Goal: Check status

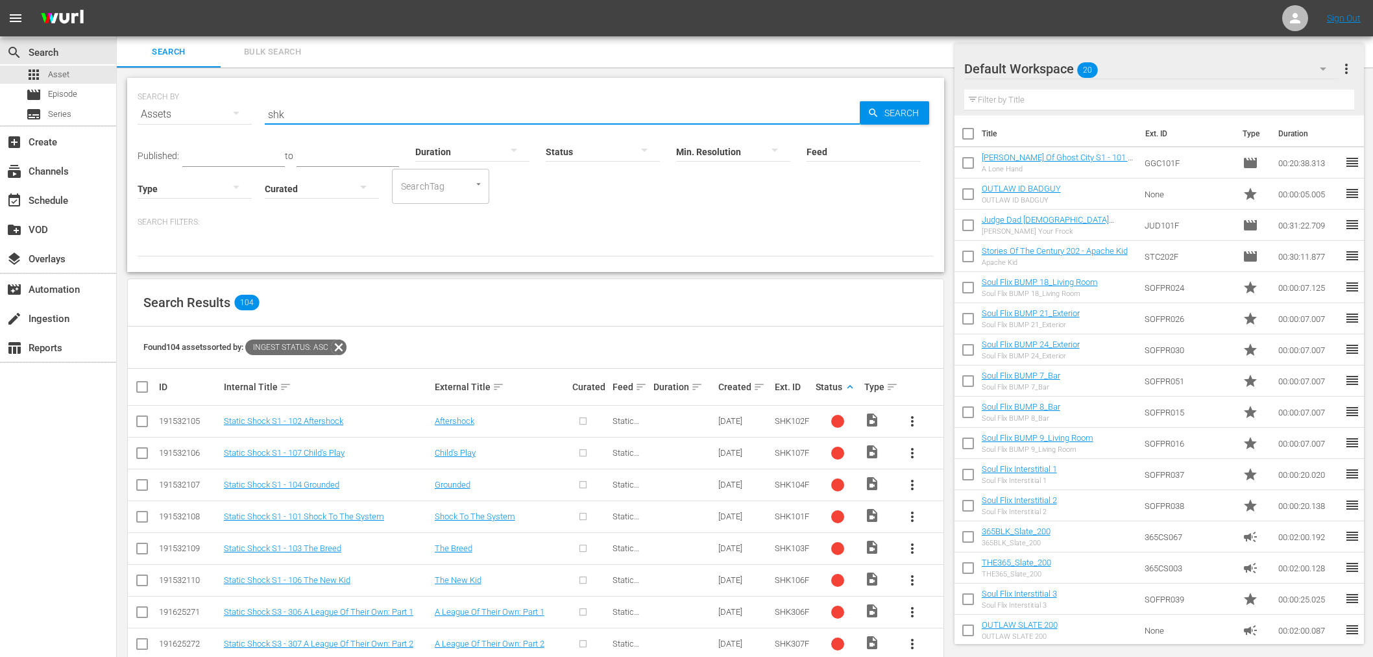
scroll to position [360, 0]
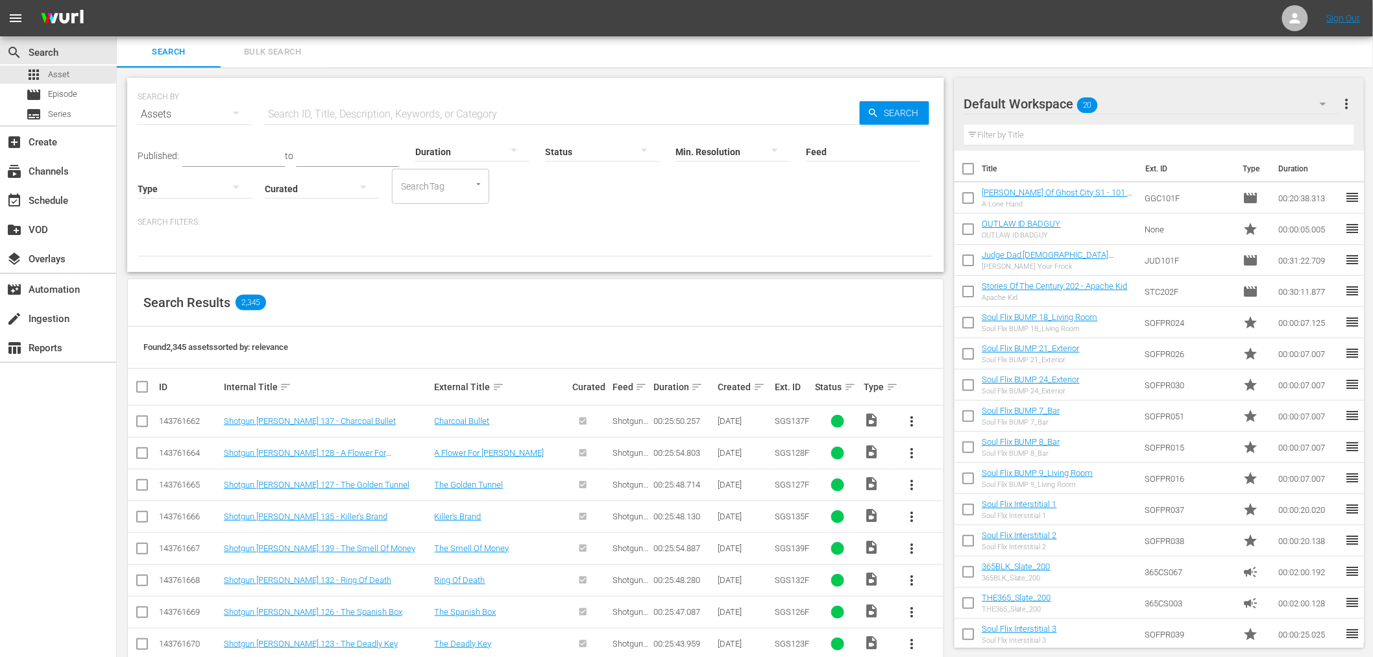
click at [839, 390] on div "Status sort" at bounding box center [838, 387] width 45 height 16
